Goal: Task Accomplishment & Management: Manage account settings

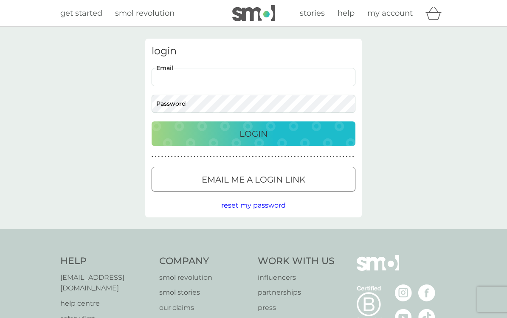
type input "[EMAIL_ADDRESS][DOMAIN_NAME]"
click at [253, 133] on button "Login" at bounding box center [254, 133] width 204 height 25
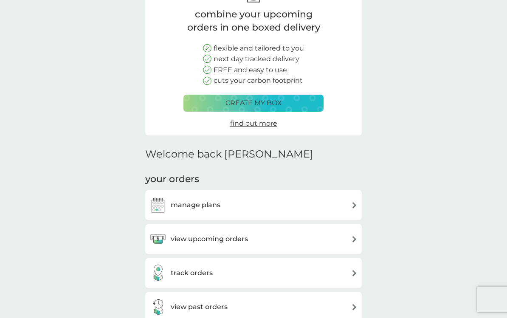
scroll to position [67, 0]
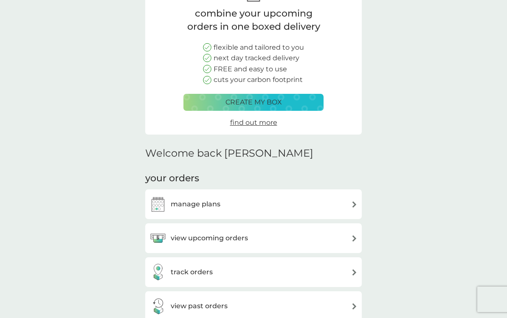
click at [340, 205] on div "manage plans" at bounding box center [253, 204] width 208 height 17
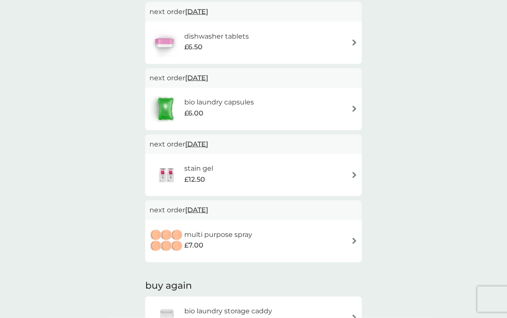
scroll to position [167, 0]
click at [340, 236] on div "multi purpose spray £7.00" at bounding box center [253, 241] width 208 height 30
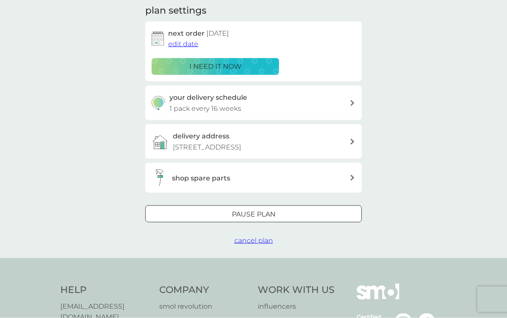
scroll to position [123, 0]
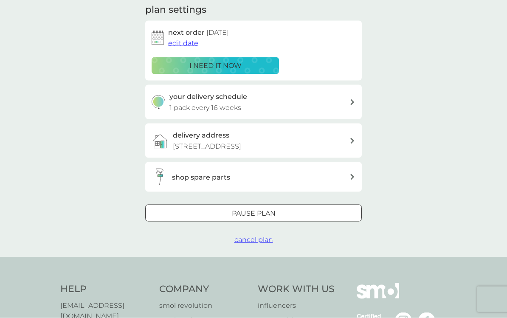
click at [261, 239] on span "cancel plan" at bounding box center [253, 240] width 39 height 8
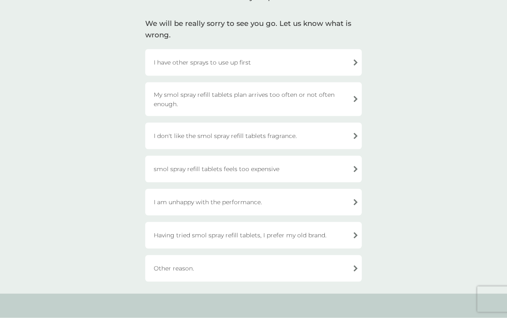
scroll to position [53, 0]
click at [342, 133] on div "I don't like the smol spray refill tablets fragrance." at bounding box center [253, 134] width 216 height 27
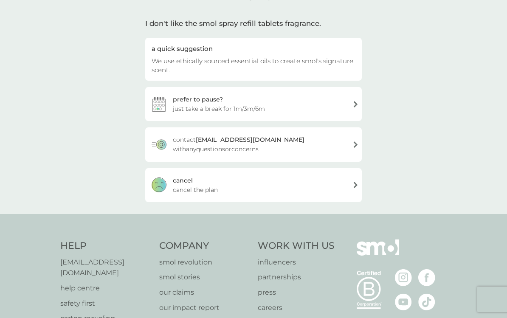
click at [343, 190] on div "[PERSON_NAME] the plan" at bounding box center [253, 185] width 216 height 34
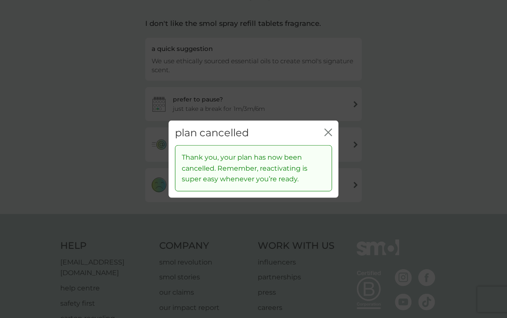
click at [331, 137] on button "close" at bounding box center [328, 132] width 8 height 9
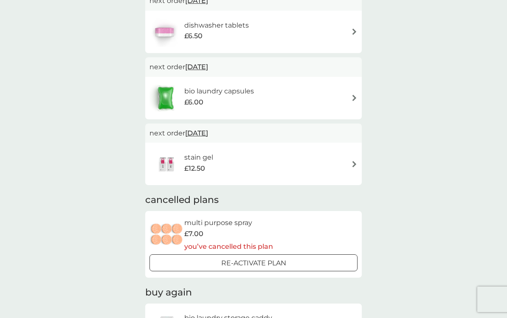
scroll to position [183, 0]
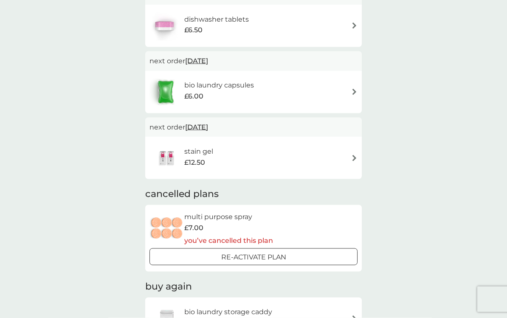
click at [332, 157] on div "stain gel £12.50" at bounding box center [253, 158] width 208 height 30
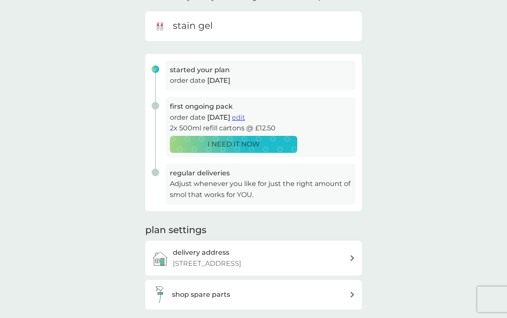
scroll to position [81, 0]
click at [245, 114] on span "edit" at bounding box center [238, 118] width 13 height 8
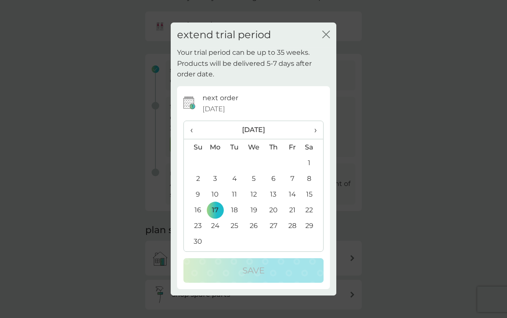
click at [315, 136] on span "›" at bounding box center [312, 130] width 8 height 18
click at [294, 202] on td "19" at bounding box center [292, 194] width 19 height 16
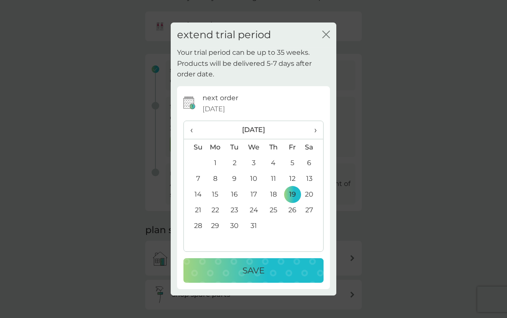
click at [280, 277] on div "Save" at bounding box center [253, 271] width 123 height 14
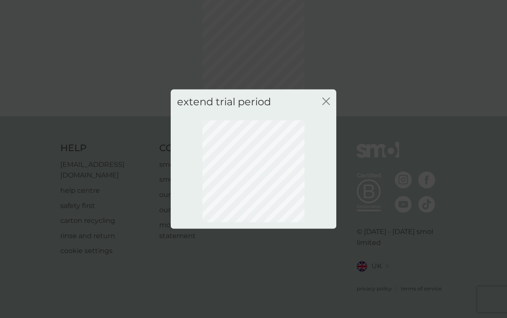
scroll to position [22, 0]
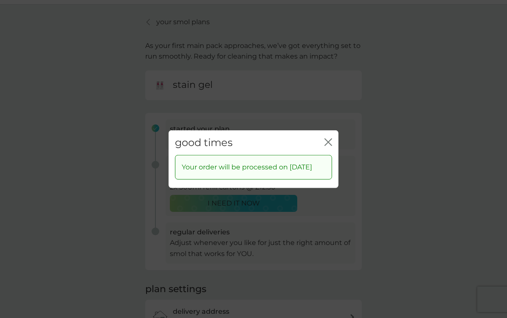
click at [331, 141] on icon "close" at bounding box center [329, 141] width 3 height 7
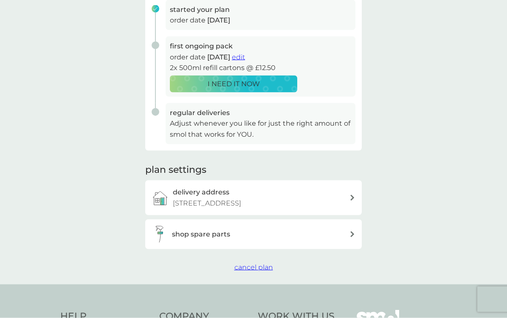
scroll to position [145, 0]
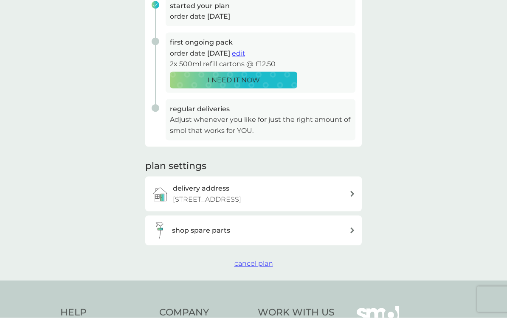
click at [258, 261] on span "cancel plan" at bounding box center [253, 263] width 39 height 8
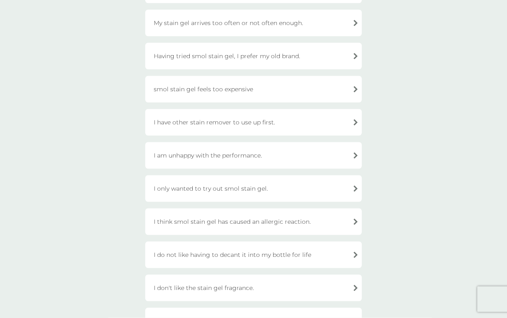
scroll to position [124, 0]
click at [335, 189] on div "I only wanted to try out smol stain gel." at bounding box center [253, 188] width 216 height 27
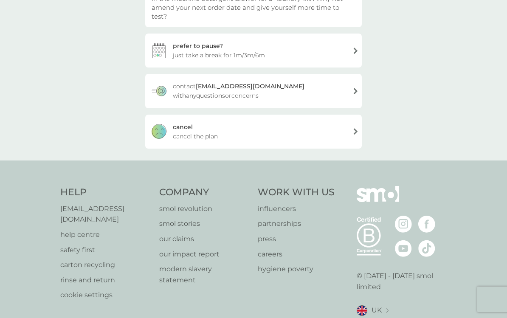
click at [215, 132] on span "cancel the plan" at bounding box center [195, 136] width 45 height 9
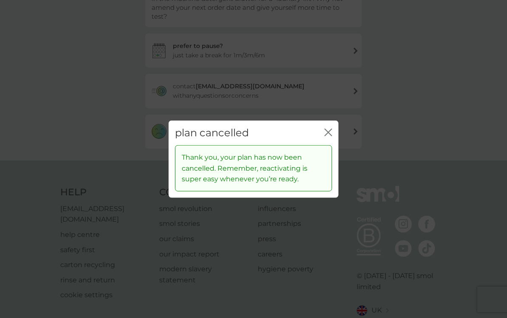
click at [331, 135] on div "plan cancelled close" at bounding box center [253, 132] width 170 height 25
click at [329, 136] on icon "close" at bounding box center [328, 132] width 8 height 8
